Goal: Task Accomplishment & Management: Use online tool/utility

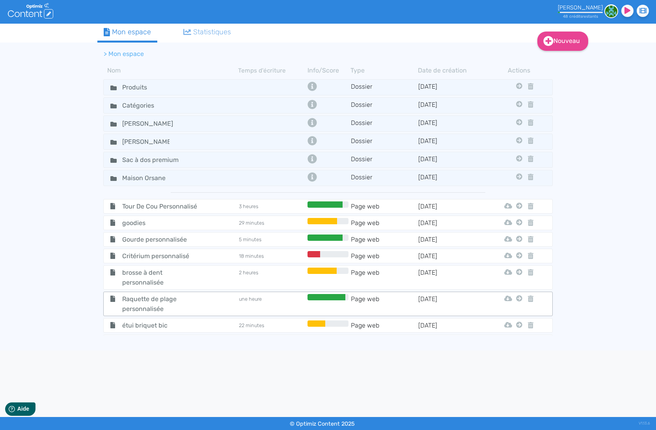
scroll to position [57, 0]
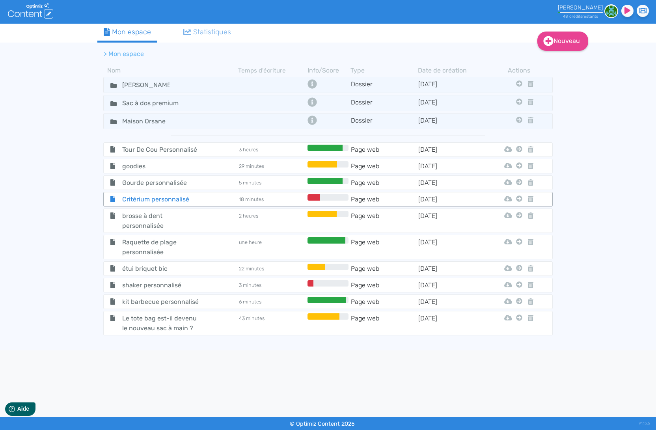
click at [164, 200] on span "Critérium personnalisé" at bounding box center [160, 199] width 89 height 10
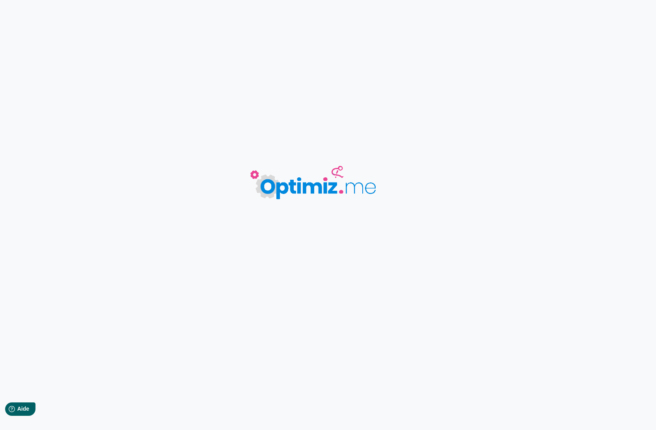
type input "Critérium personnalisé"
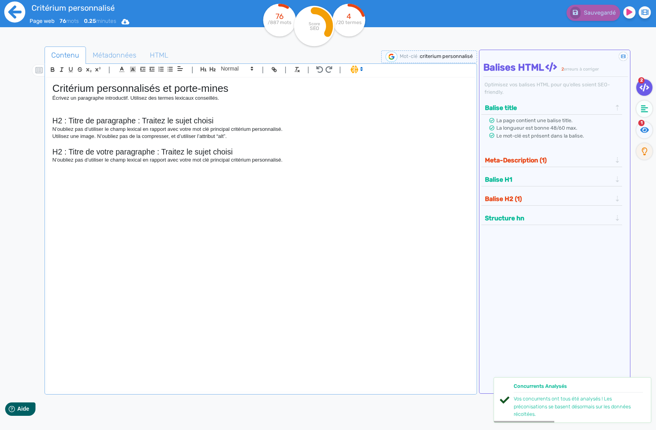
click at [14, 7] on icon at bounding box center [15, 12] width 22 height 22
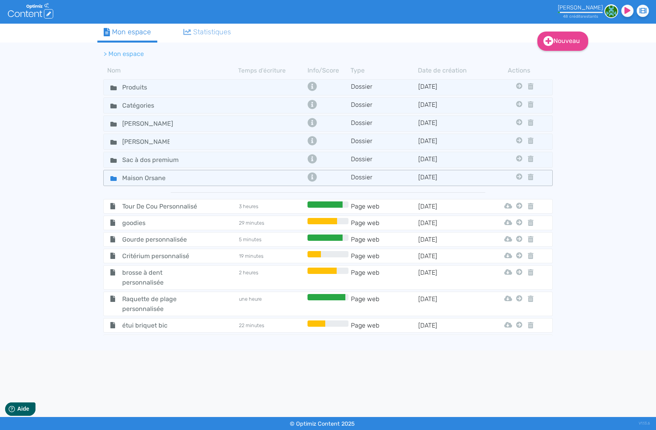
click at [115, 179] on icon at bounding box center [113, 178] width 6 height 5
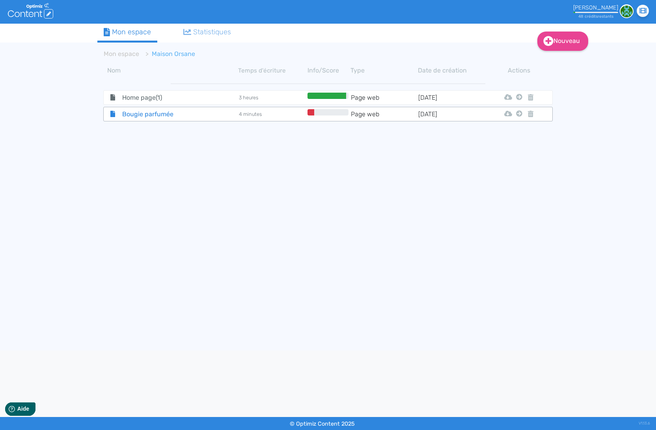
click at [167, 112] on span "Bougie parfumée" at bounding box center [160, 114] width 89 height 10
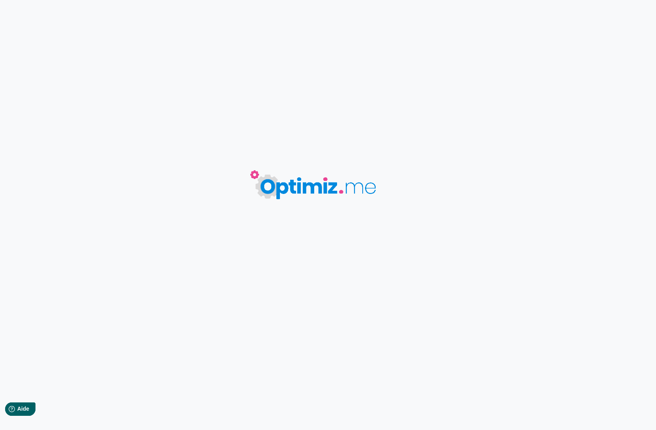
type input "Bougie parfumée"
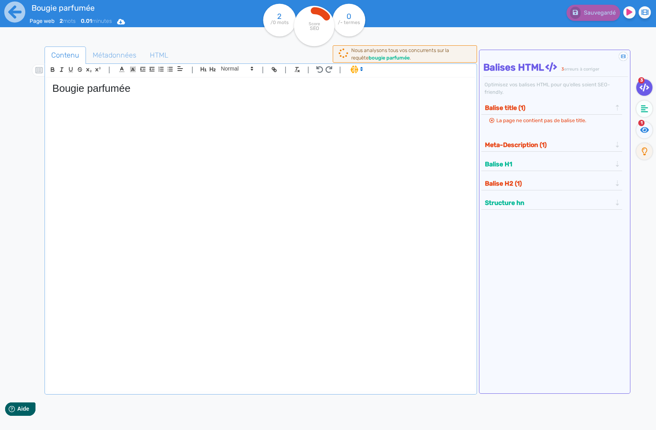
click at [488, 15] on div "Sauvegardé" at bounding box center [526, 11] width 272 height 19
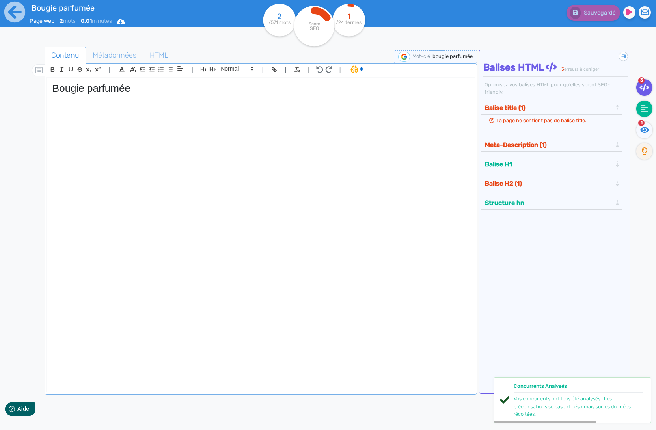
click at [651, 111] on fa-icon at bounding box center [644, 109] width 16 height 17
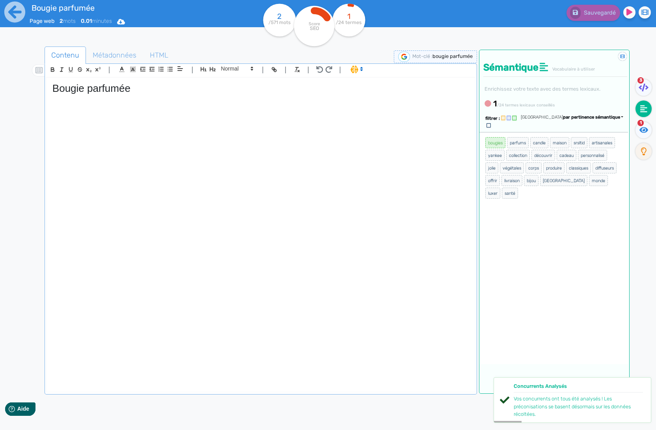
click at [488, 18] on div "Sauvegardé" at bounding box center [526, 11] width 272 height 19
click at [402, 58] on img at bounding box center [404, 57] width 12 height 10
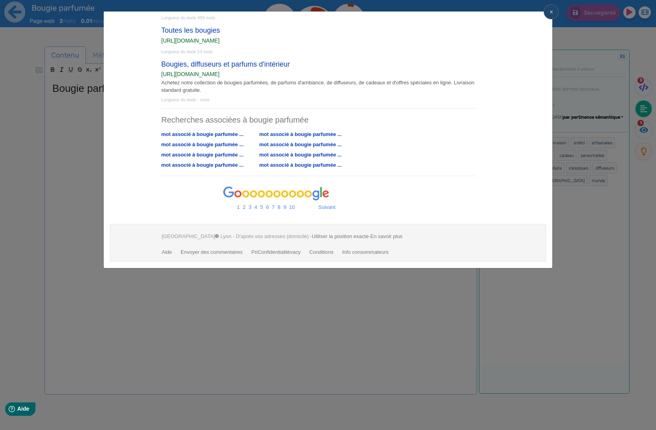
scroll to position [432, 0]
click at [549, 10] on button "×" at bounding box center [551, 11] width 15 height 15
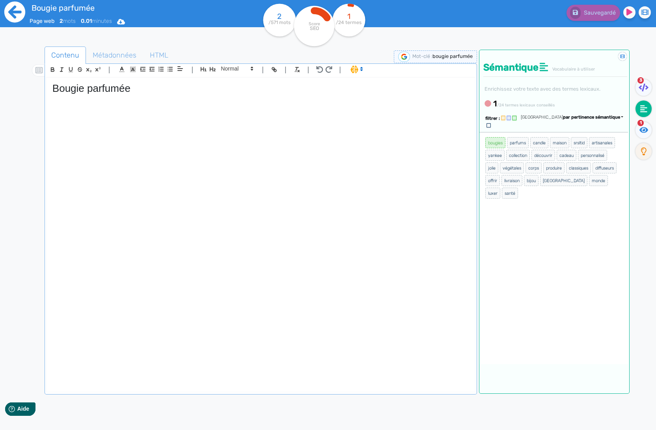
click at [17, 14] on icon at bounding box center [14, 12] width 21 height 21
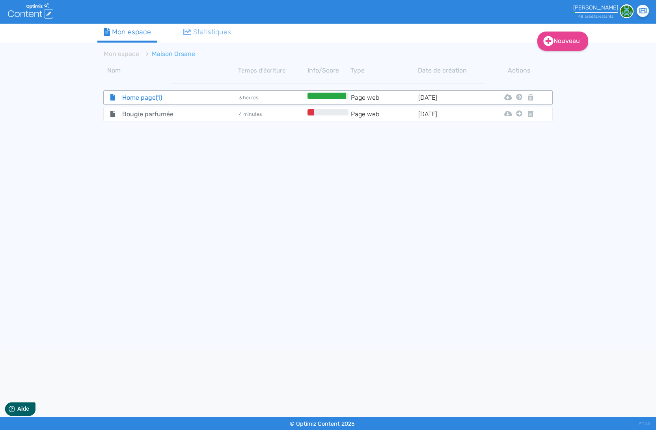
click at [150, 100] on span "Home page(1)" at bounding box center [160, 98] width 89 height 10
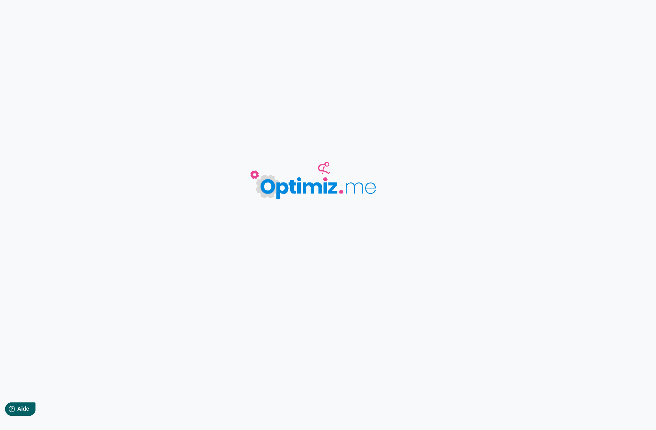
type input "Home page(1)"
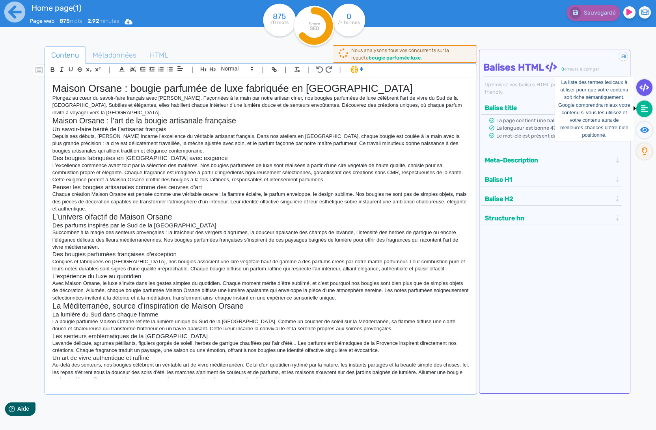
click at [645, 110] on icon at bounding box center [644, 109] width 7 height 8
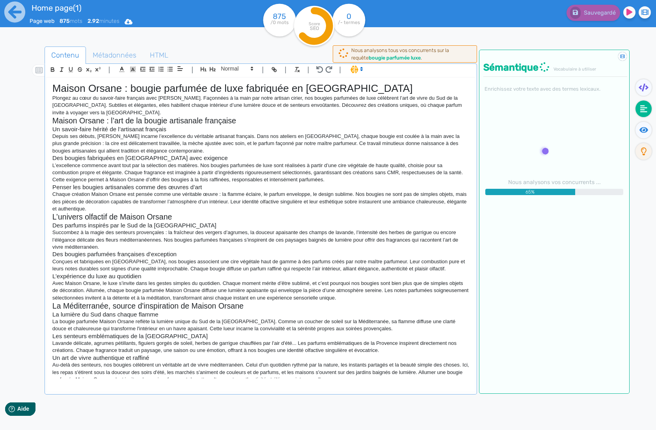
click at [467, 18] on div "Sauvegardé" at bounding box center [526, 11] width 272 height 19
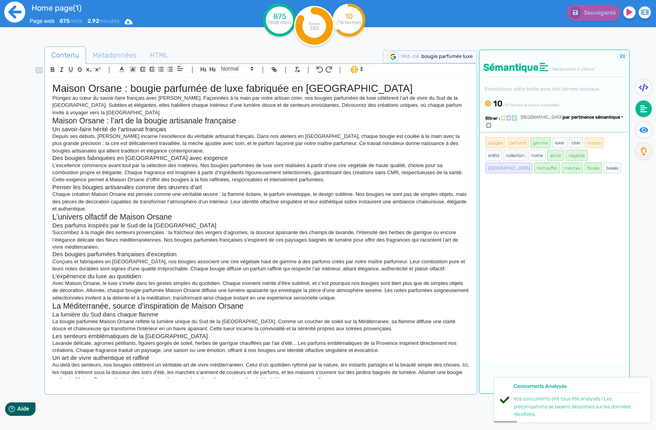
click at [18, 14] on icon at bounding box center [14, 12] width 21 height 21
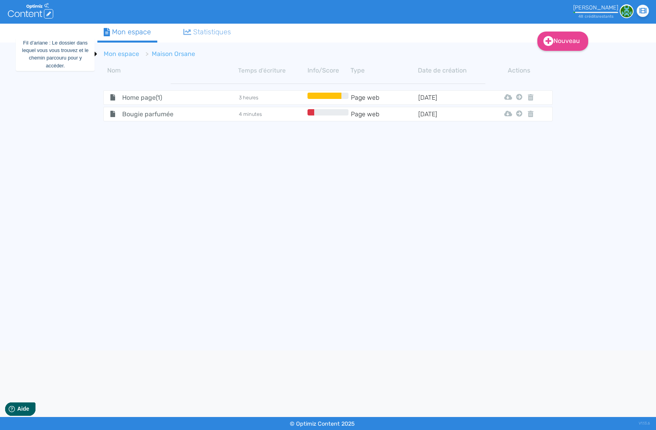
click at [133, 53] on link "Mon espace" at bounding box center [121, 53] width 35 height 7
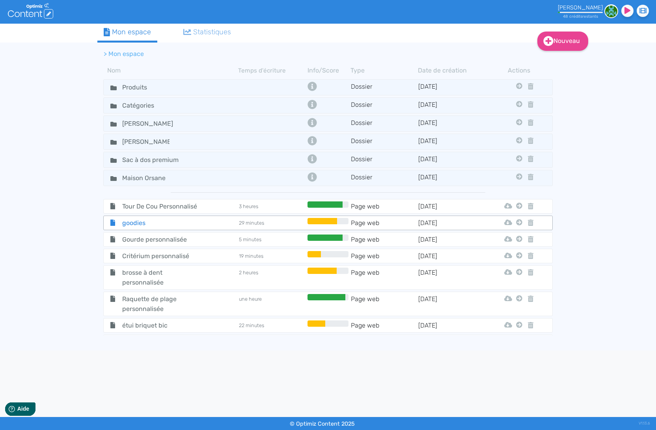
click at [138, 223] on span "goodies" at bounding box center [160, 223] width 89 height 10
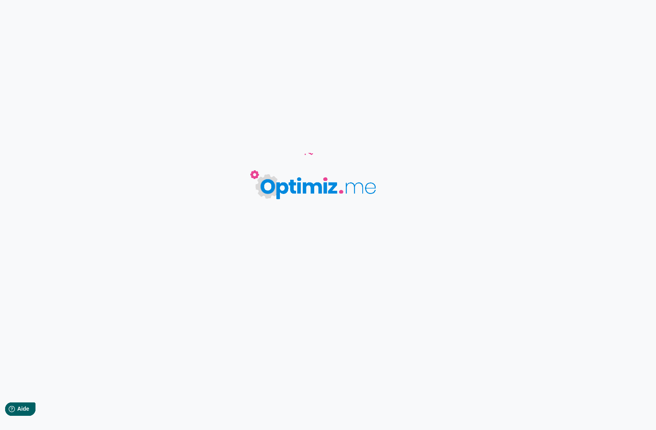
type input "goodies"
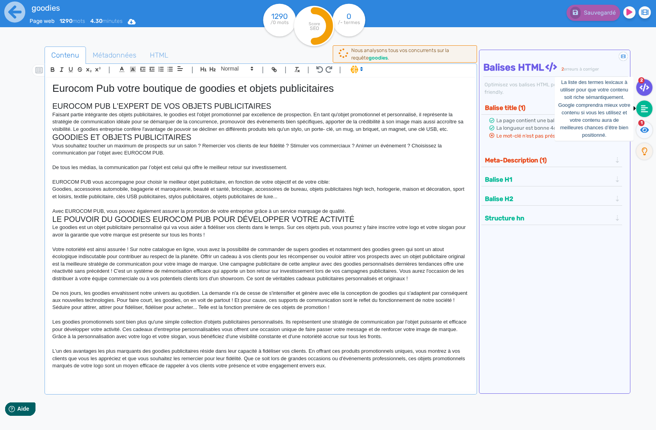
click at [645, 109] on icon at bounding box center [644, 109] width 7 height 8
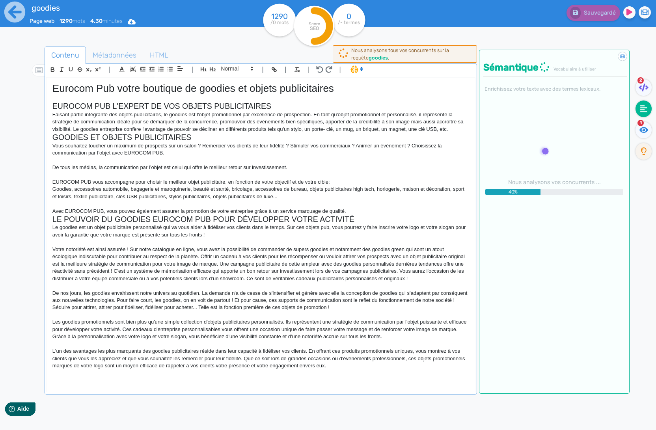
click at [505, 40] on div "Contenu Métadonnées HTML | | H3 H4 H5 H6 Normal | | | | Eurocom Pub votre bouti…" at bounding box center [337, 259] width 637 height 441
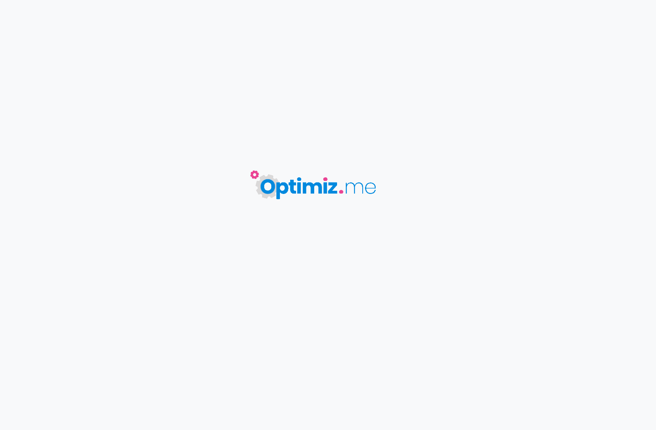
type input "goodies photographe"
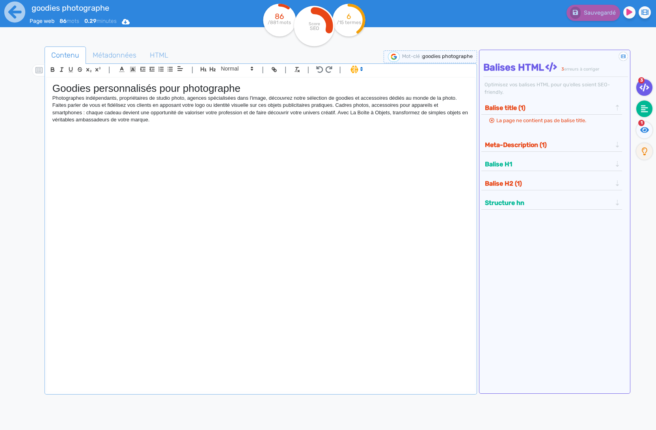
click at [639, 108] on fa-icon at bounding box center [644, 109] width 16 height 17
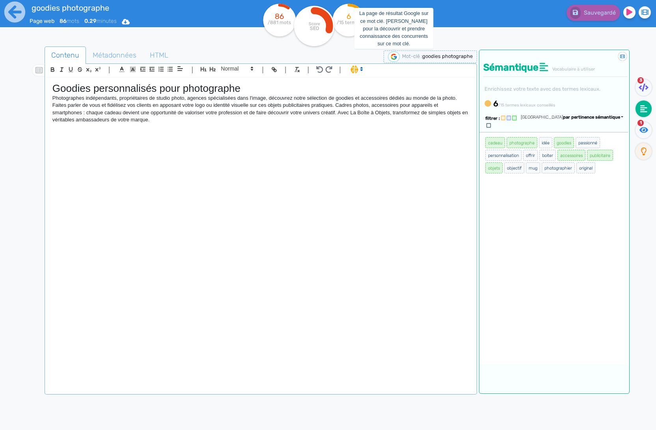
click at [394, 59] on img at bounding box center [394, 57] width 12 height 10
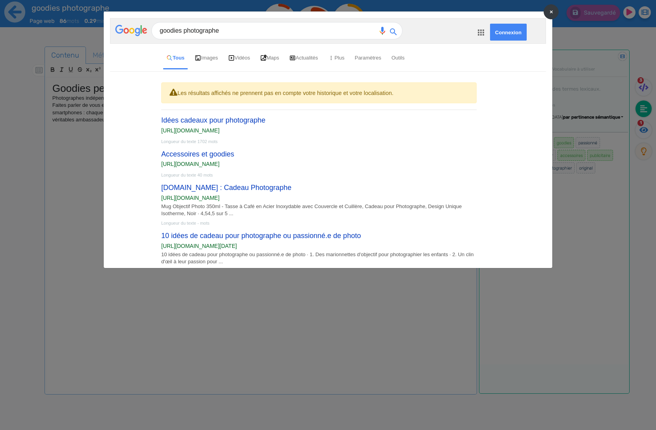
click at [553, 9] on button "×" at bounding box center [551, 11] width 15 height 15
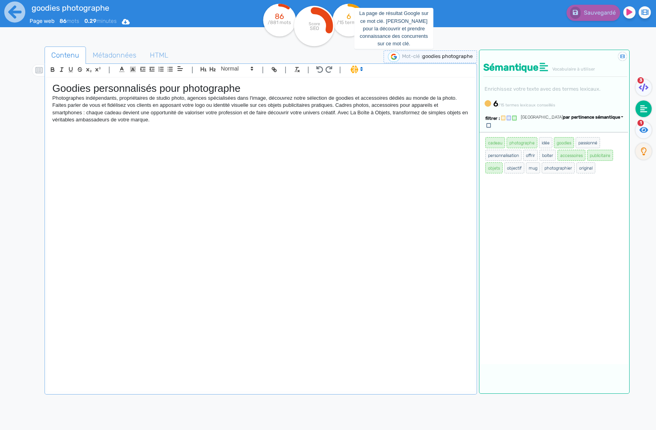
click at [391, 55] on img at bounding box center [394, 57] width 12 height 10
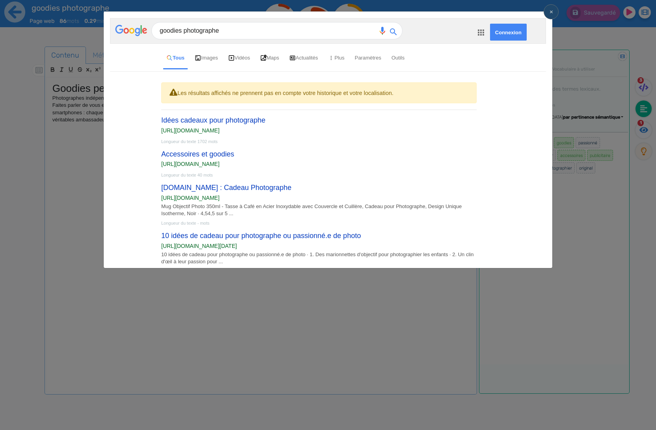
click at [550, 13] on span "×" at bounding box center [552, 11] width 4 height 7
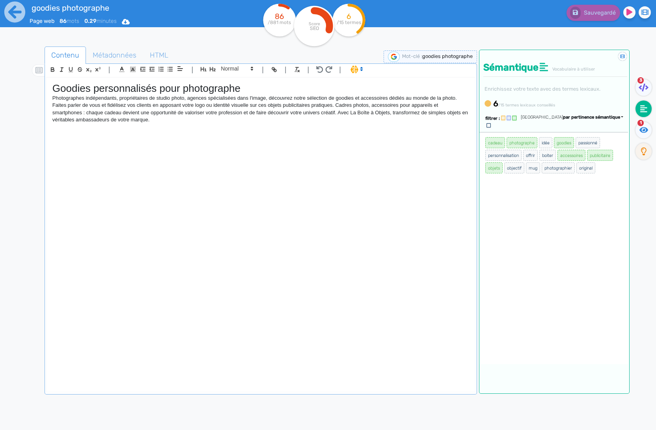
click at [470, 8] on div "Sauvegardé" at bounding box center [526, 11] width 272 height 19
click at [430, 37] on div "Sauvegardé" at bounding box center [526, 19] width 260 height 39
